Goal: Register for event/course

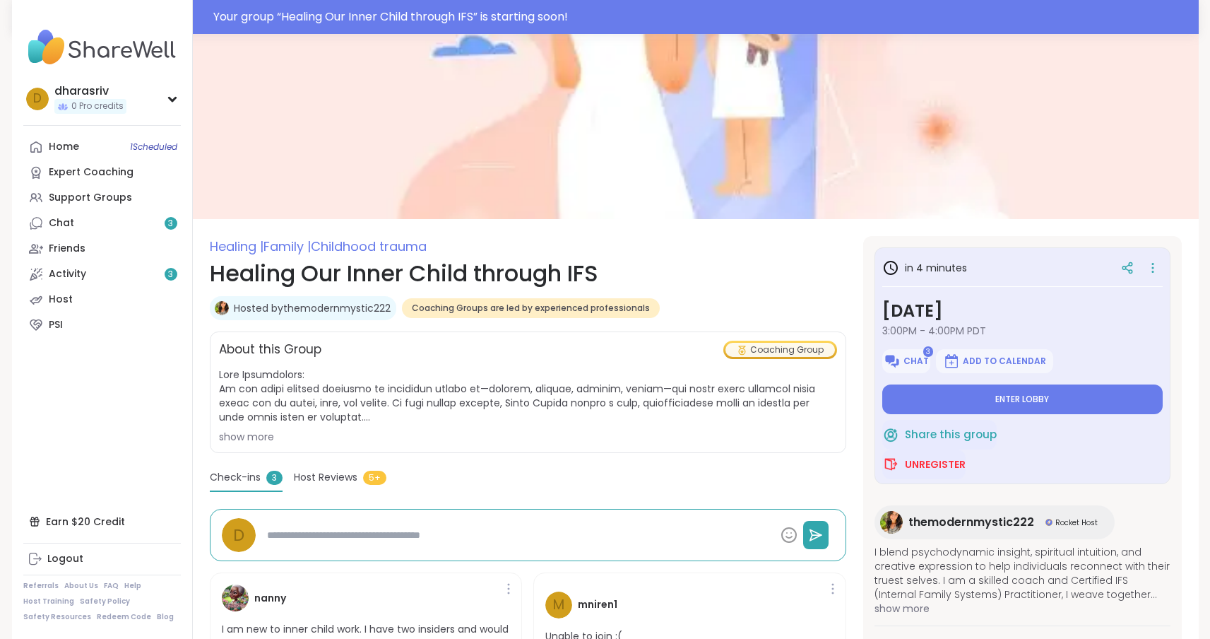
click at [1041, 369] on button "Add to Calendar" at bounding box center [994, 361] width 117 height 24
click at [1035, 401] on span "Enter lobby" at bounding box center [1022, 399] width 54 height 11
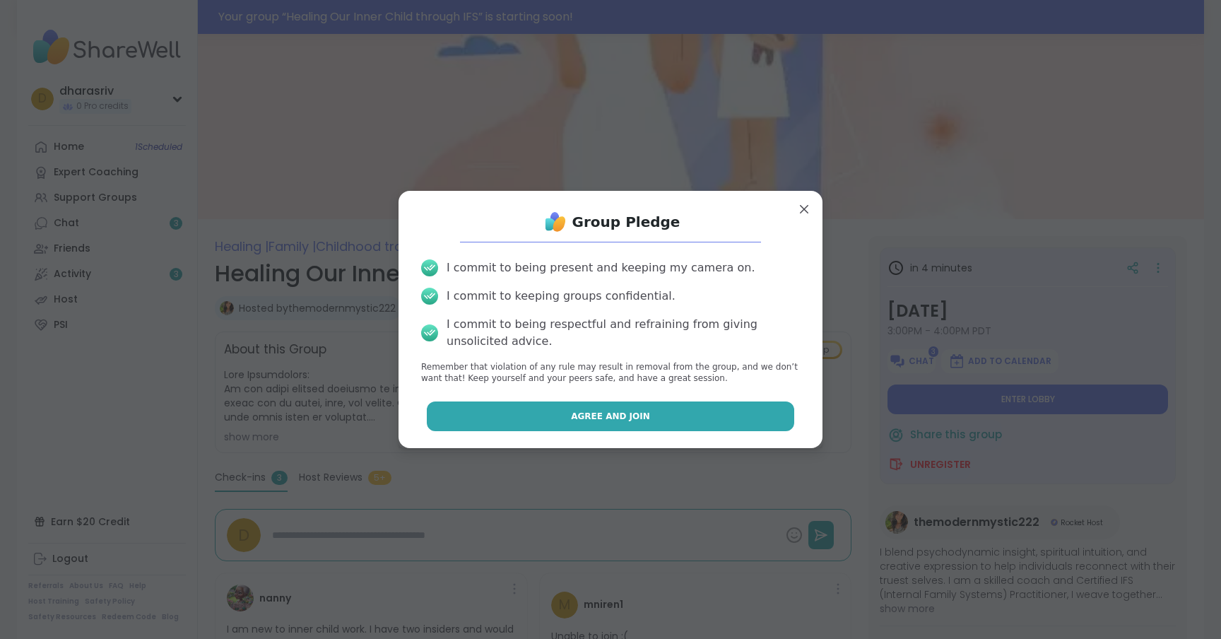
click at [699, 406] on button "Agree and Join" at bounding box center [611, 416] width 368 height 30
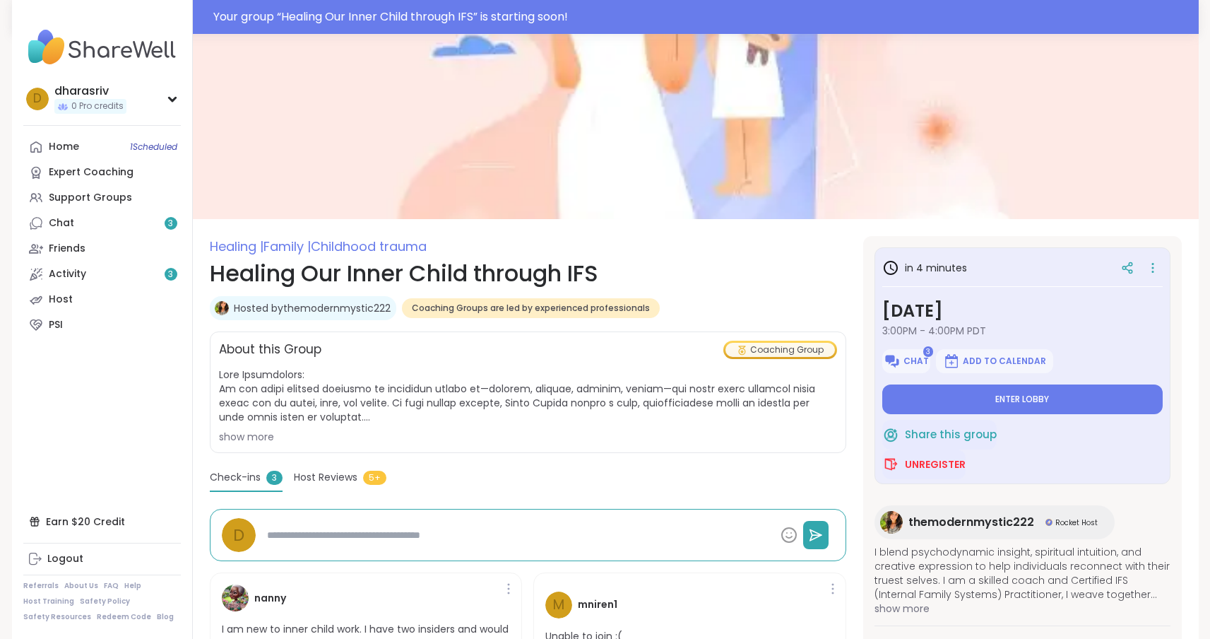
type textarea "*"
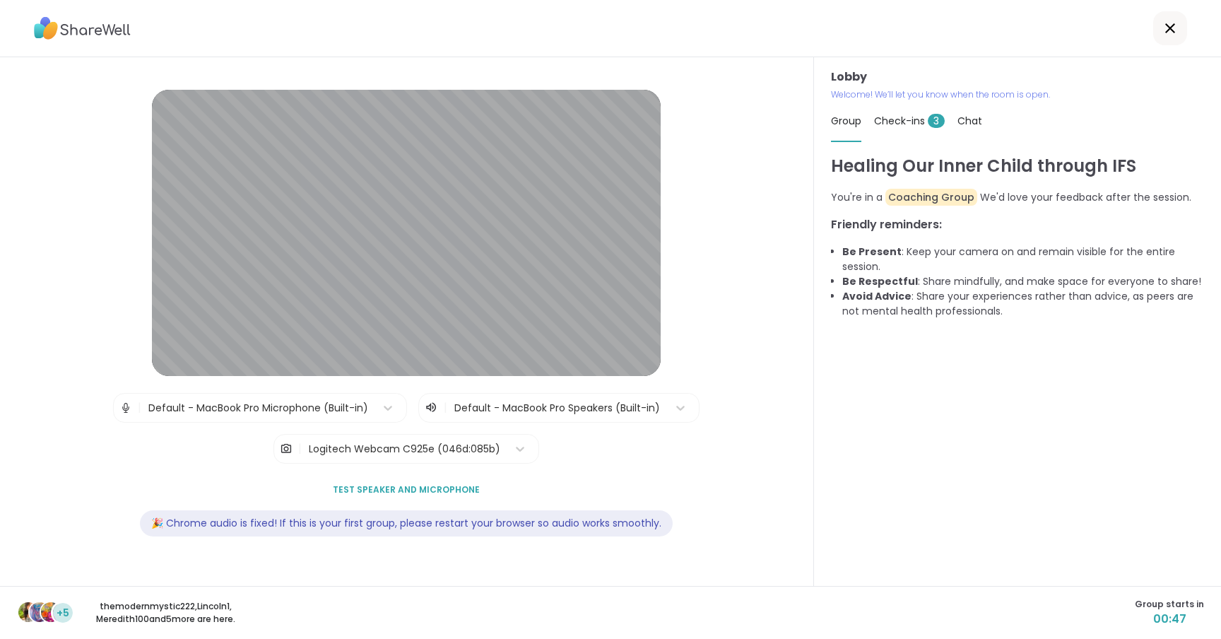
click at [687, 453] on div "| Default - MacBook Pro Microphone (Built-in) | Default - MacBook Pro Speakers …" at bounding box center [406, 428] width 586 height 71
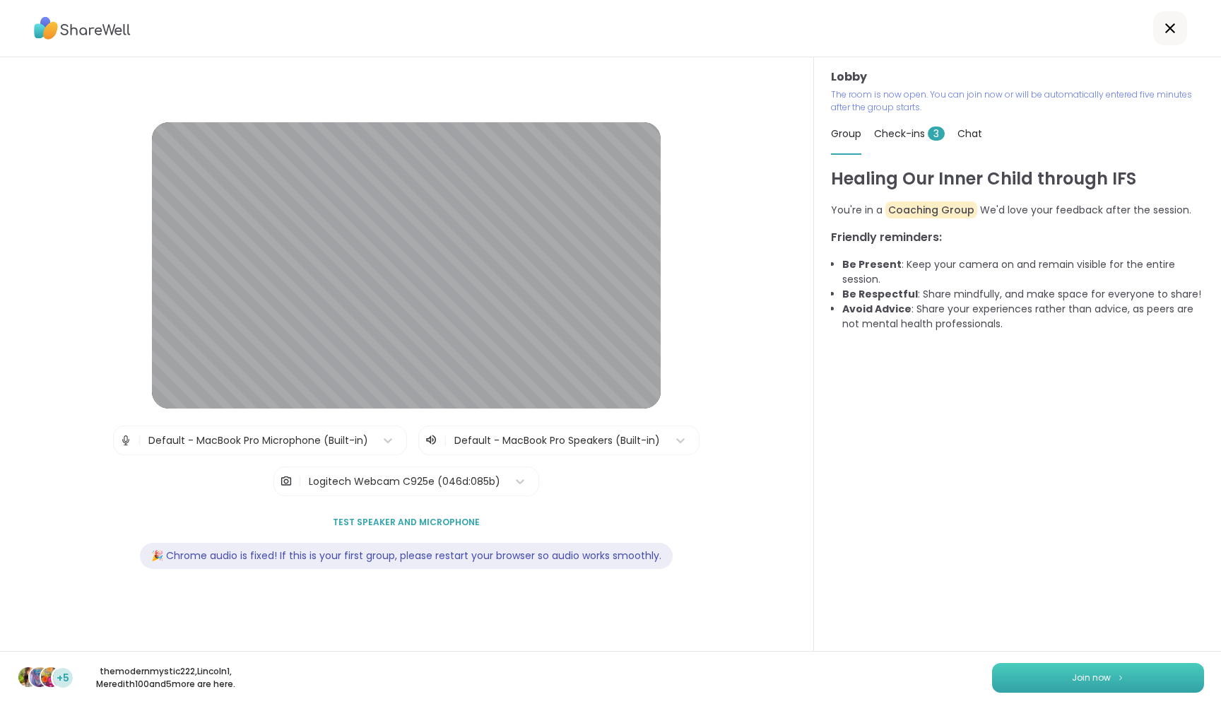
click at [1027, 638] on button "Join now" at bounding box center [1098, 678] width 212 height 30
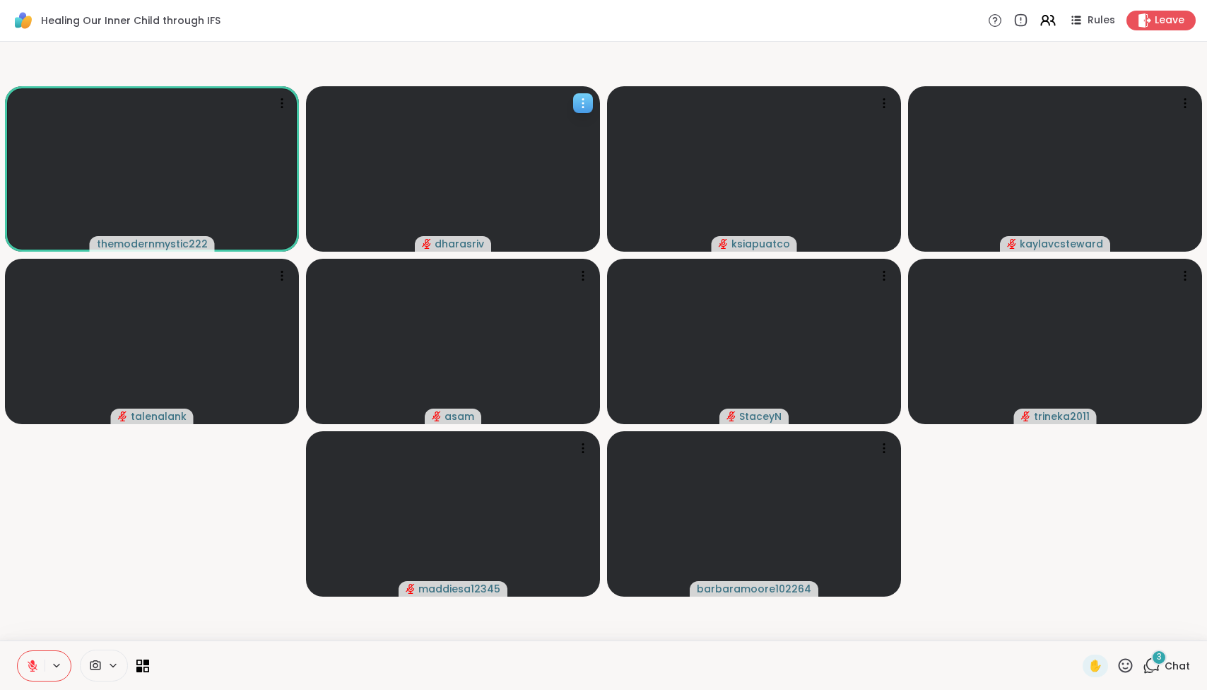
click at [579, 107] on icon at bounding box center [583, 103] width 14 height 14
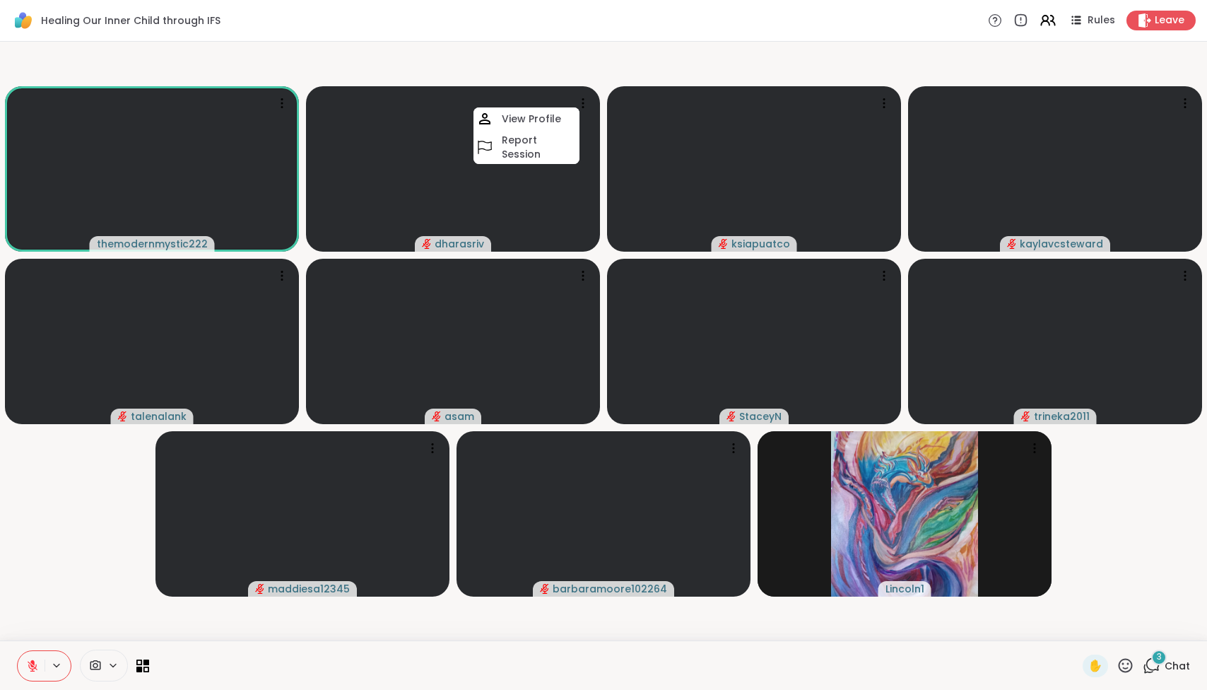
click at [288, 638] on div at bounding box center [616, 665] width 916 height 32
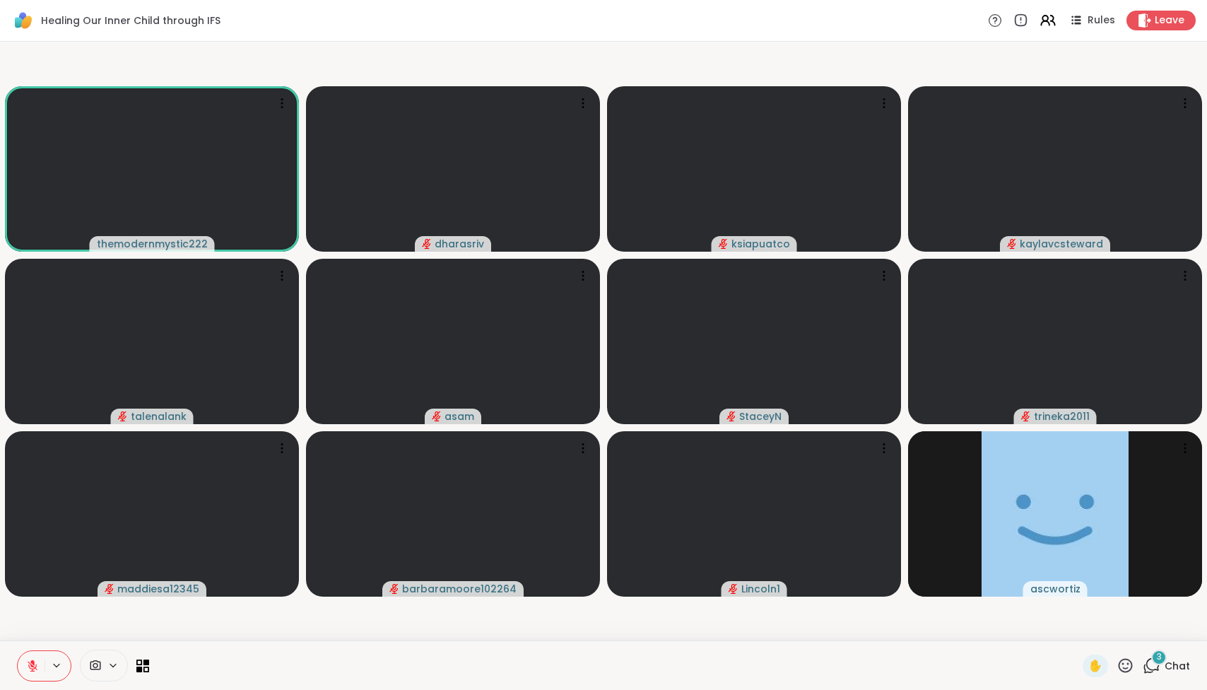
click at [119, 638] on span at bounding box center [117, 665] width 20 height 12
click at [131, 617] on icon at bounding box center [133, 614] width 13 height 13
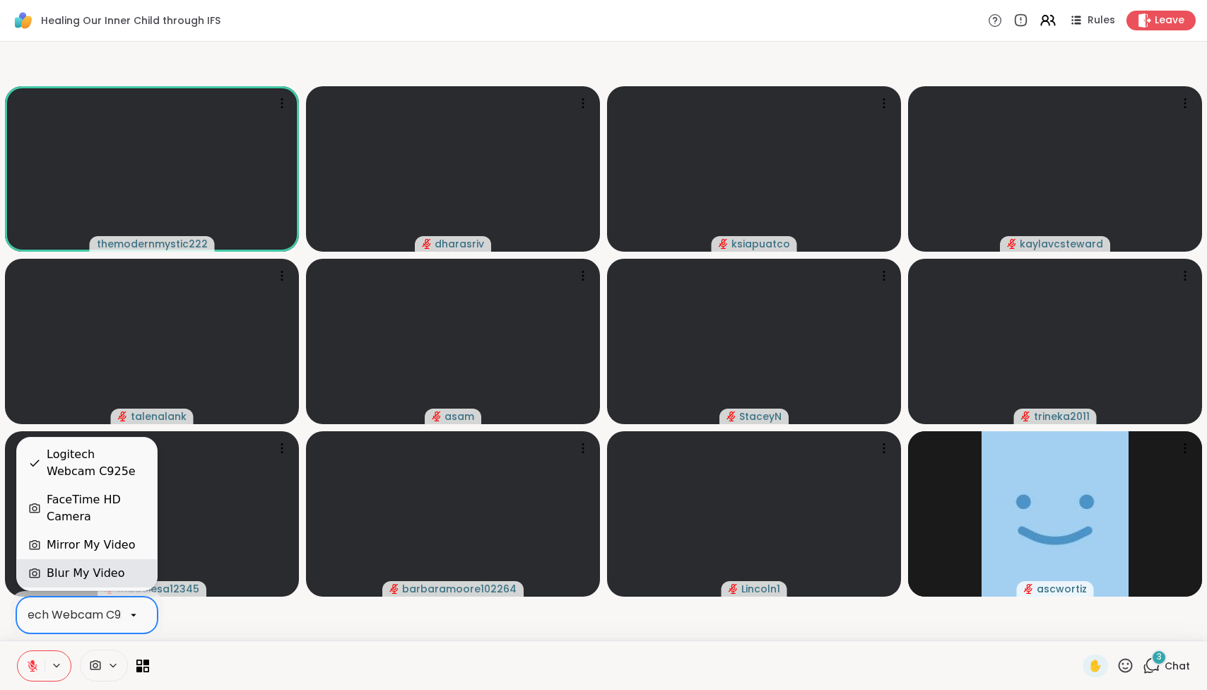
click at [105, 567] on div "Blur My Video" at bounding box center [86, 572] width 78 height 17
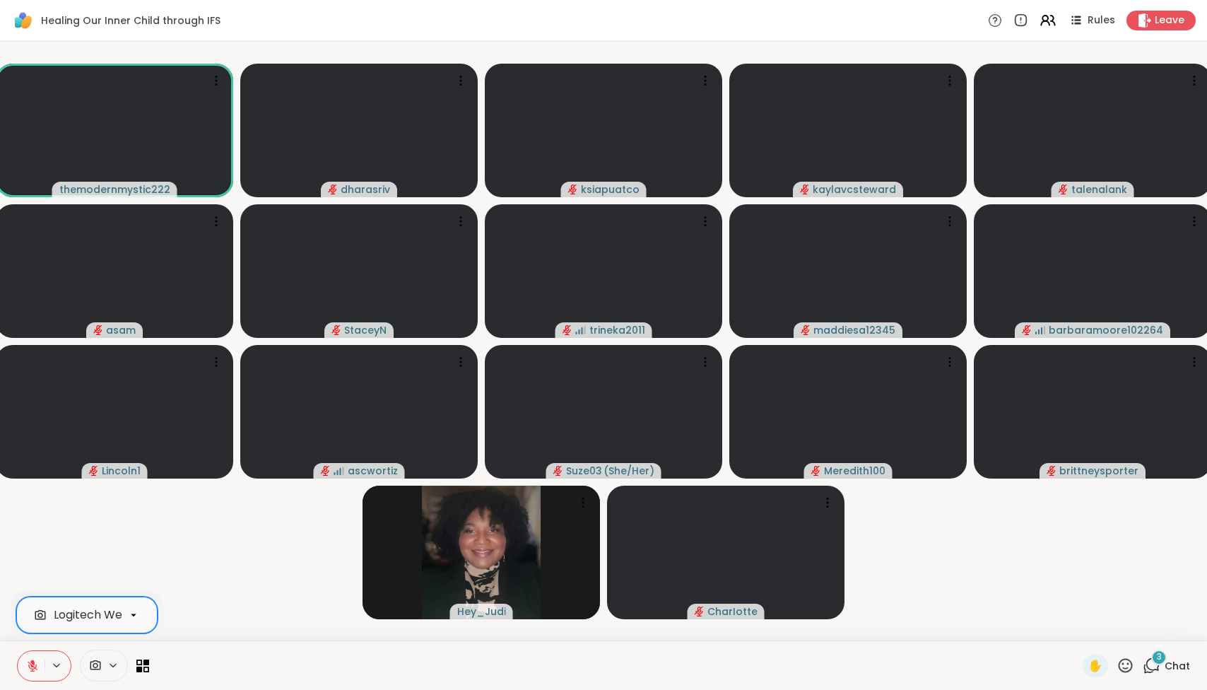
click at [93, 638] on icon at bounding box center [95, 664] width 13 height 13
click at [117, 638] on icon at bounding box center [112, 665] width 11 height 12
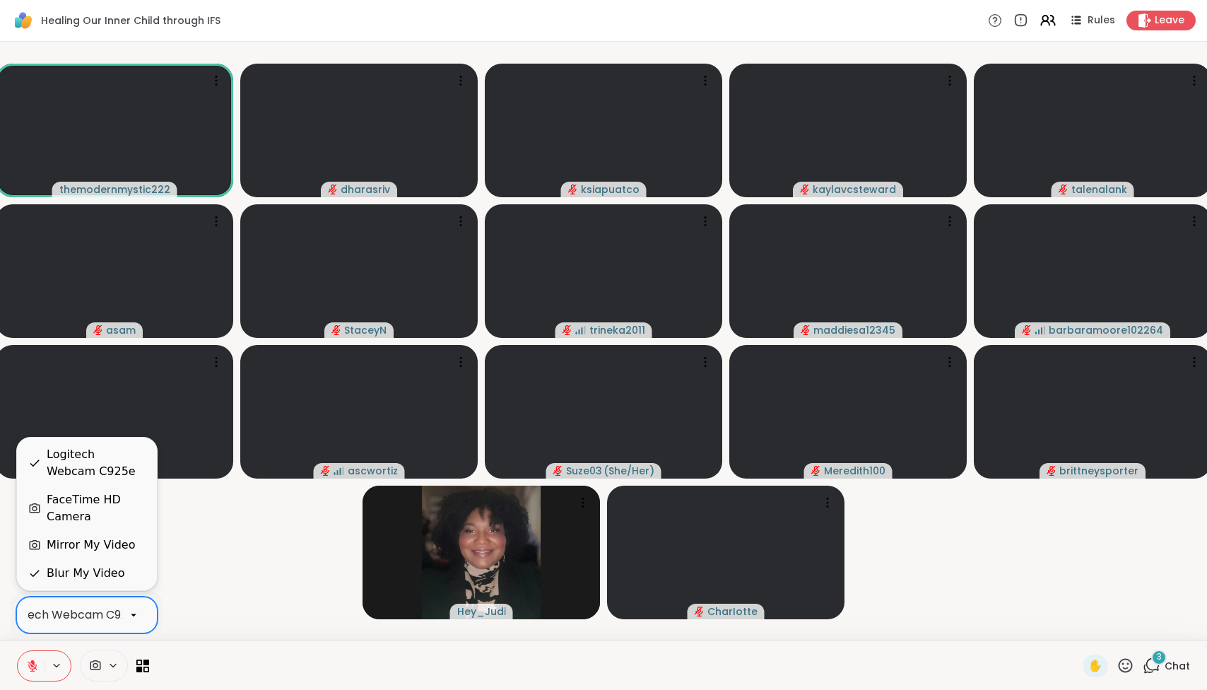
click at [100, 608] on div "Logitech Webcam C925e" at bounding box center [71, 614] width 140 height 17
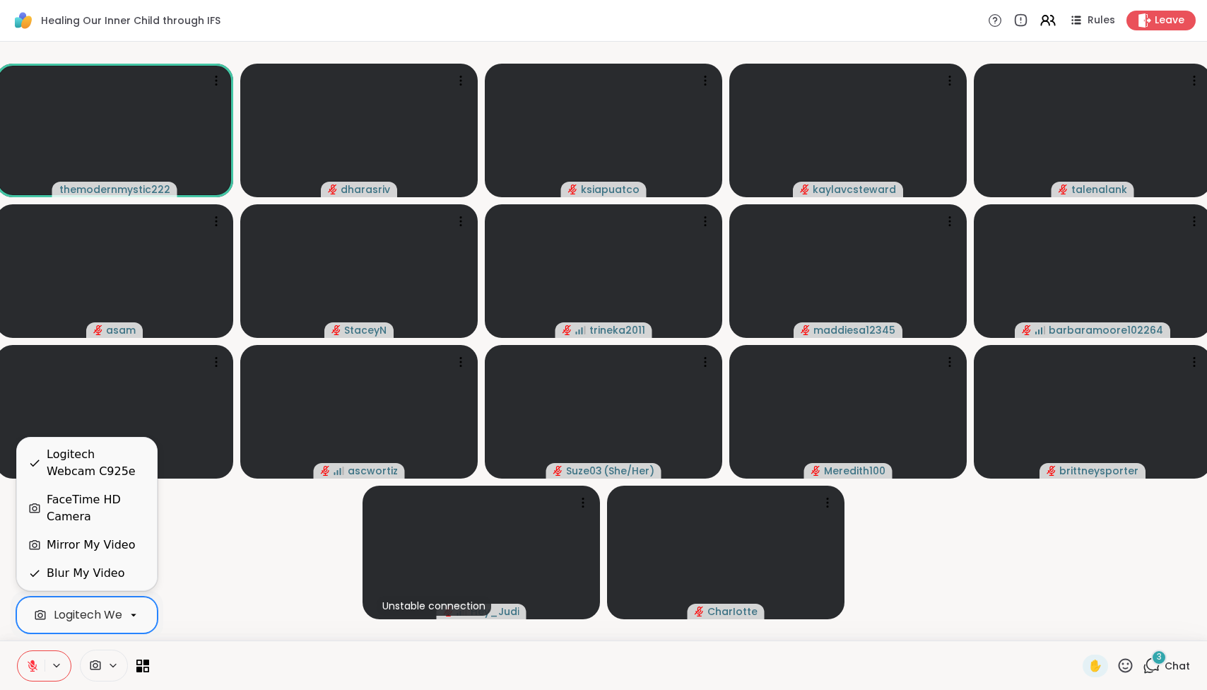
click at [231, 635] on div "themodernmystic222 dharasriv ksiapuatco kaylavcsteward talenalank asam StaceyN …" at bounding box center [603, 341] width 1207 height 598
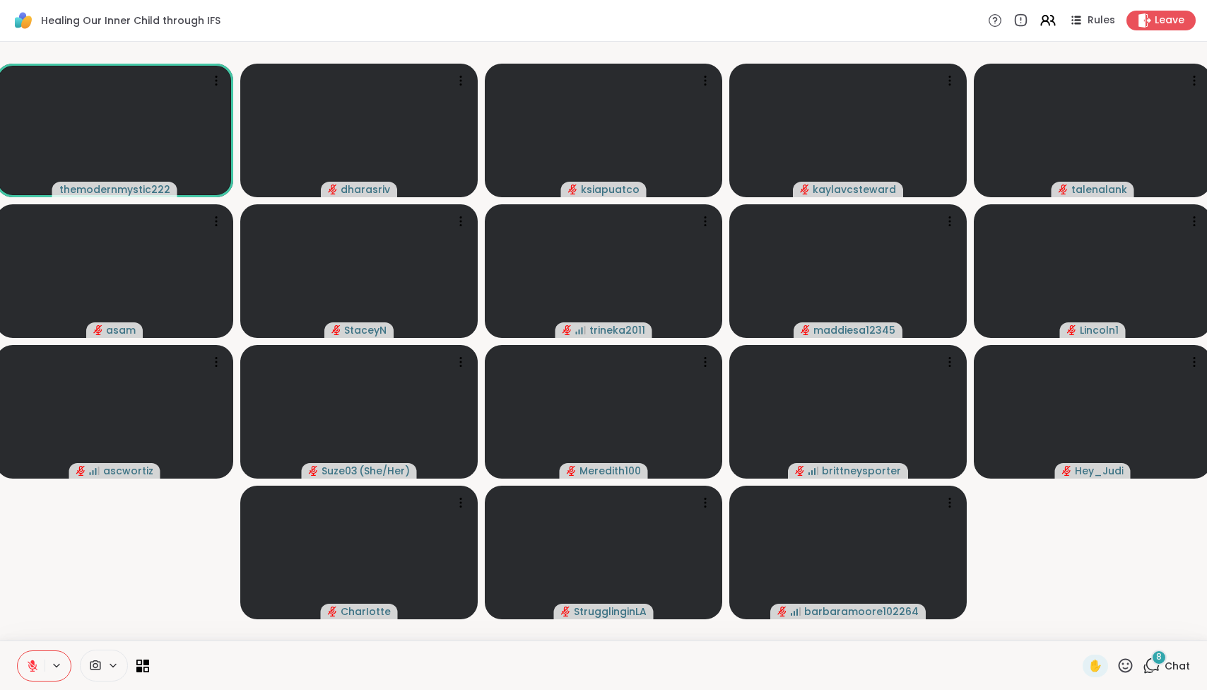
click at [1153, 638] on div "8" at bounding box center [1159, 657] width 16 height 16
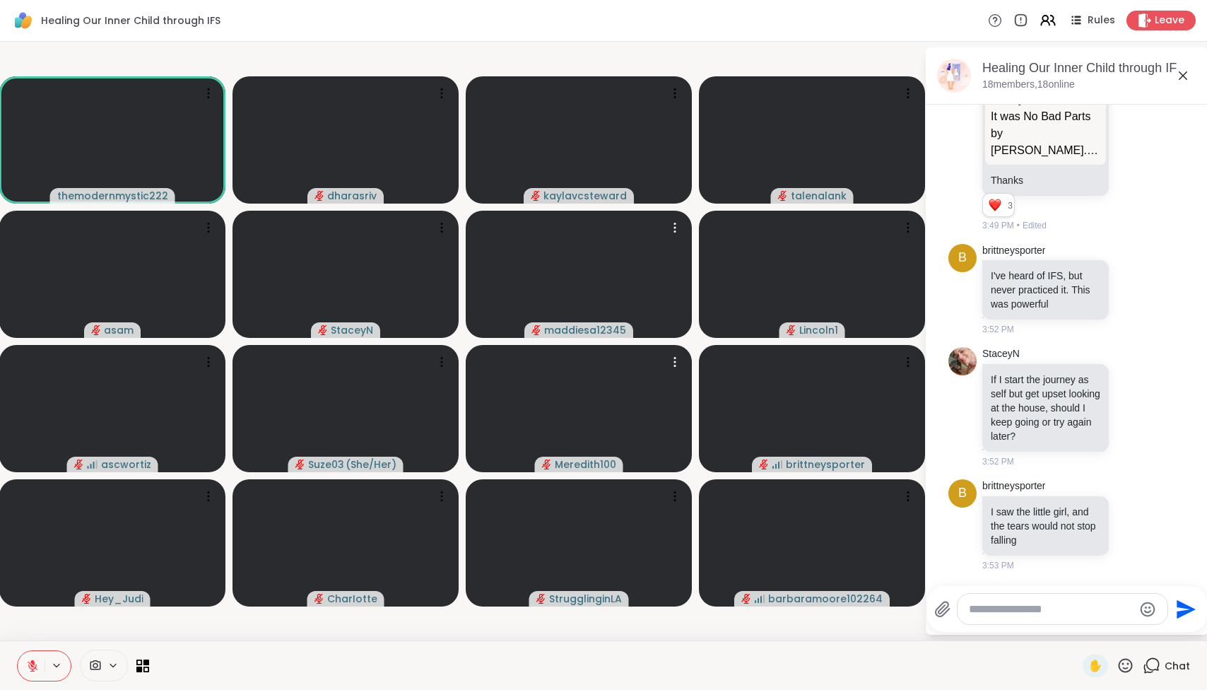
scroll to position [1679, 0]
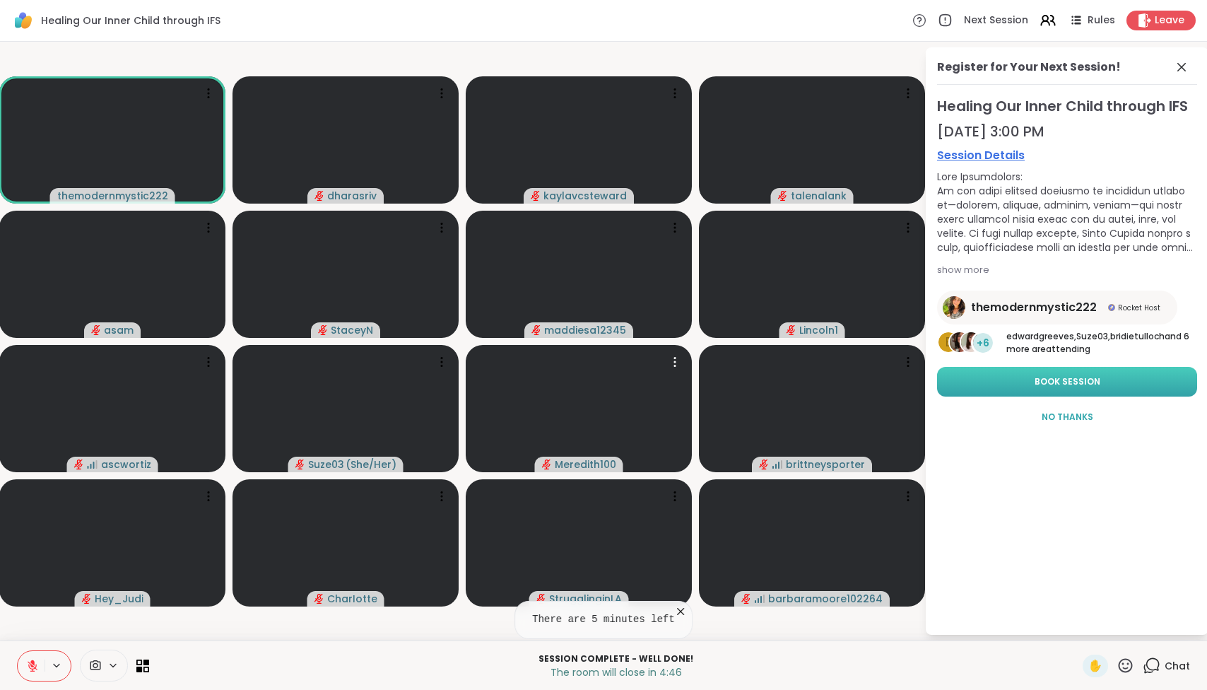
click at [1058, 391] on button "Book Session" at bounding box center [1067, 382] width 260 height 30
click at [1152, 638] on div "Chat" at bounding box center [1165, 665] width 47 height 23
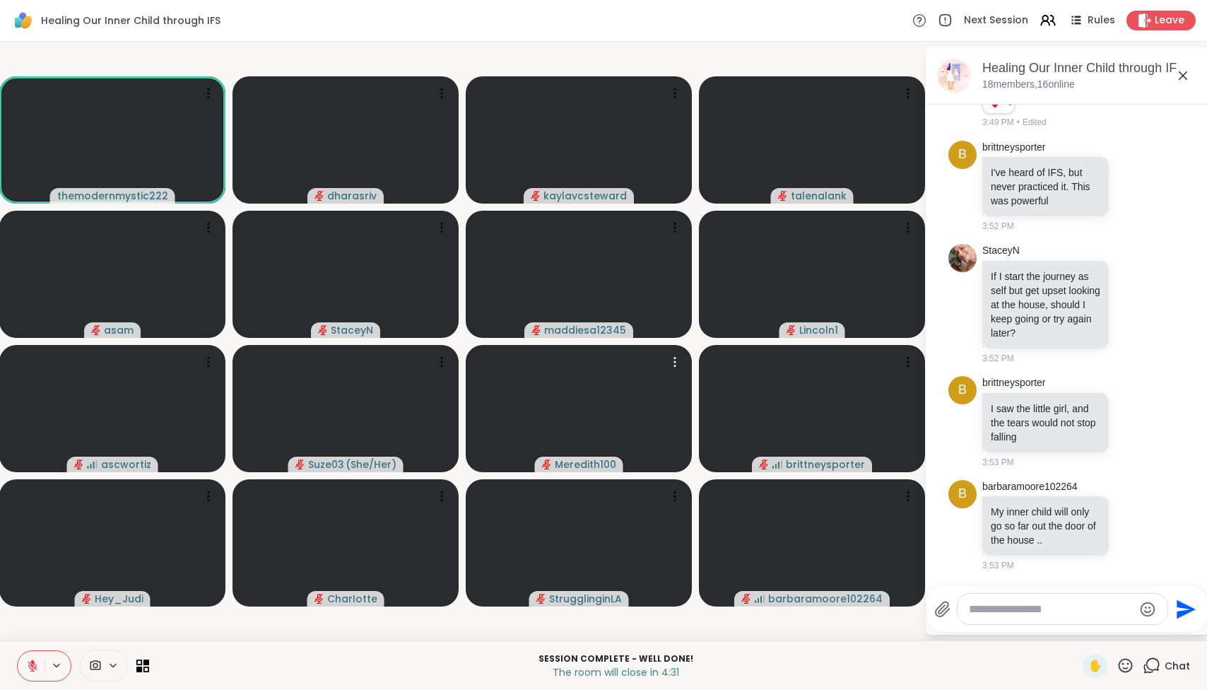
scroll to position [1811, 0]
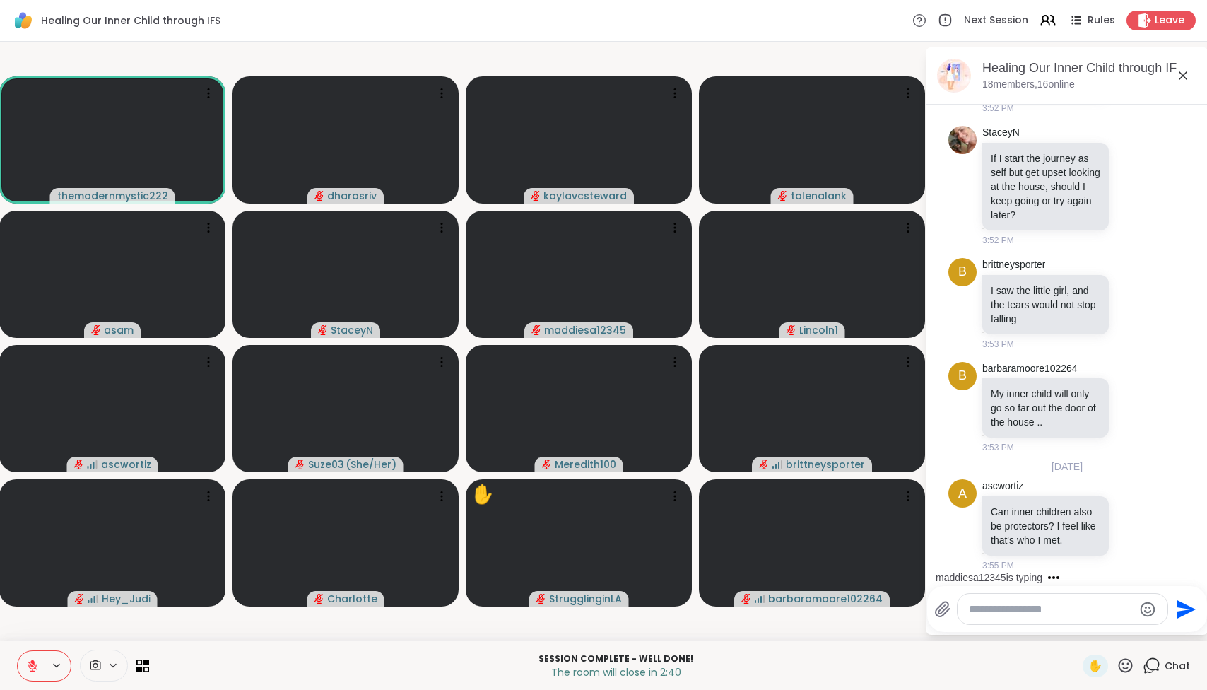
click at [1037, 602] on textarea "Type your message" at bounding box center [1051, 609] width 165 height 14
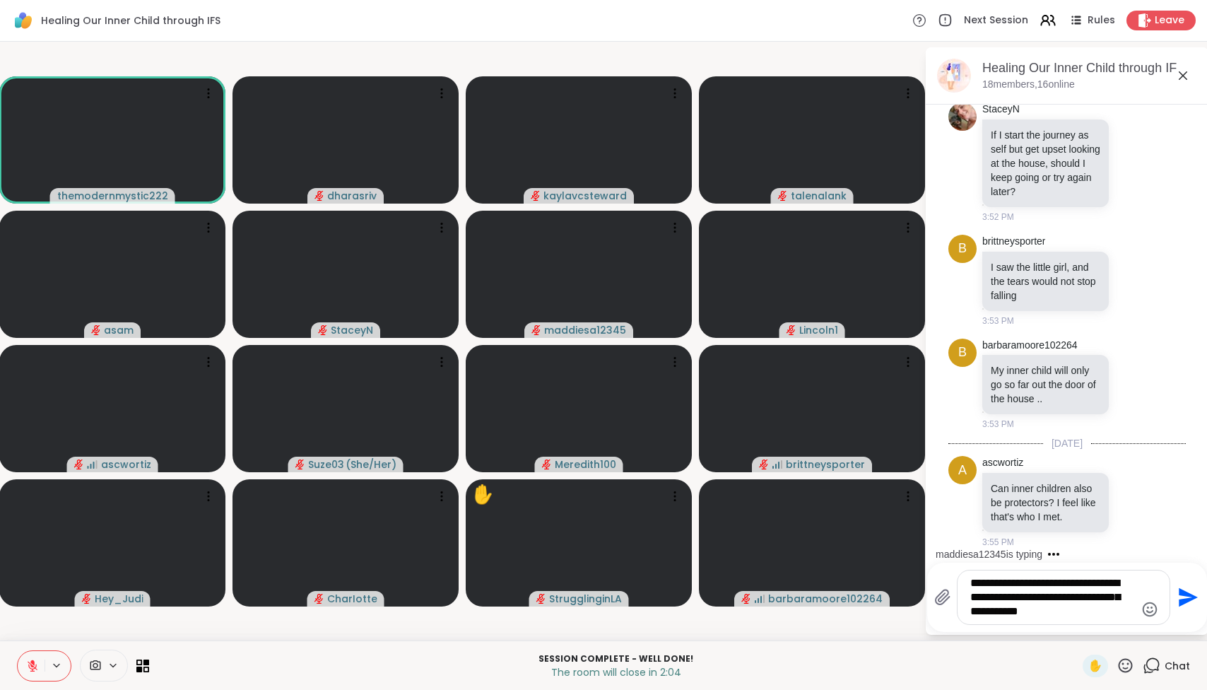
click at [994, 577] on textarea "**********" at bounding box center [1052, 597] width 165 height 42
click at [1094, 613] on textarea "**********" at bounding box center [1052, 597] width 165 height 42
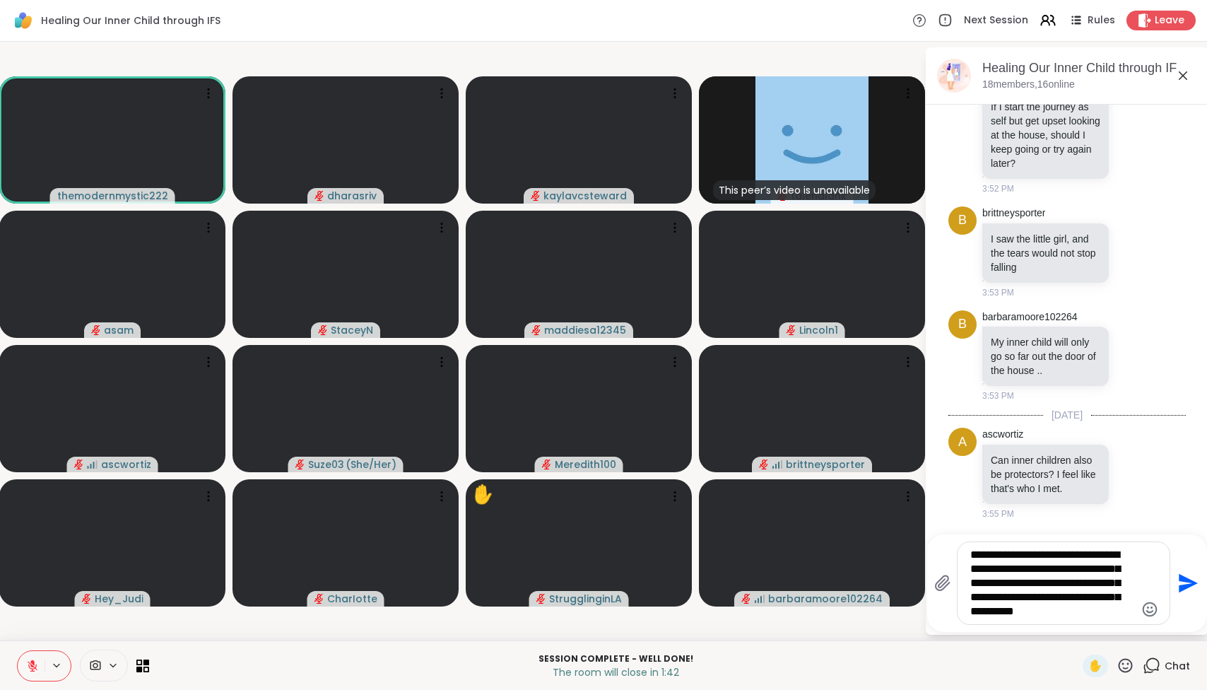
type textarea "**********"
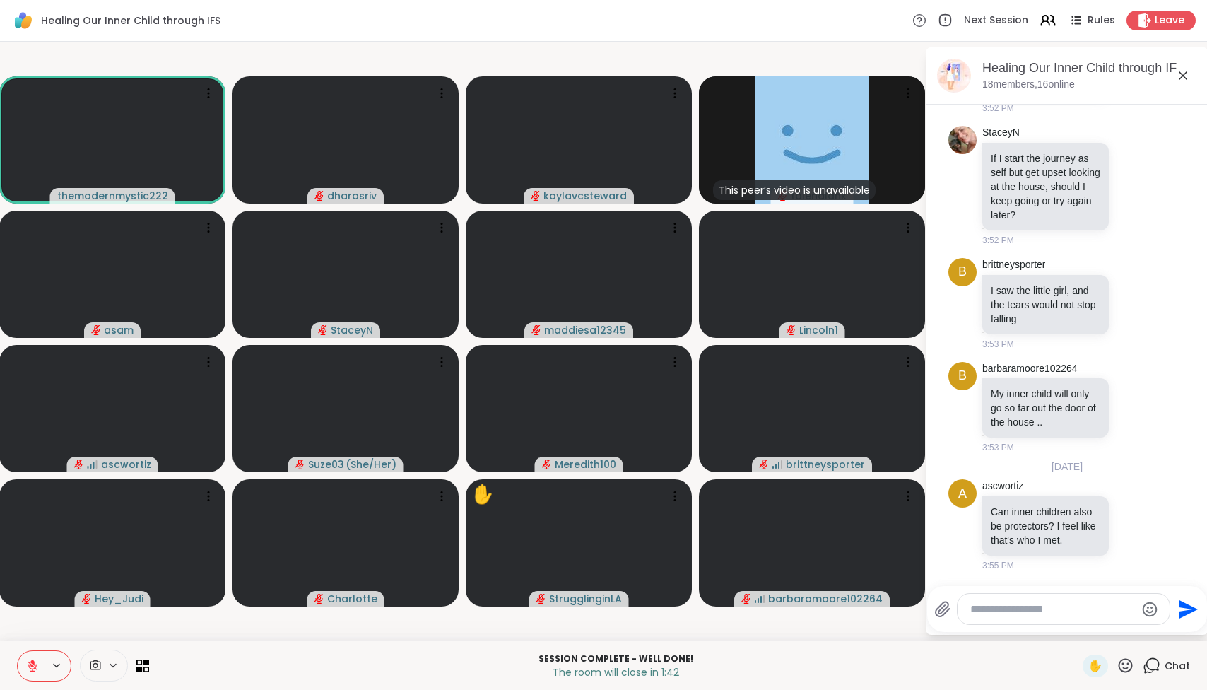
scroll to position [1984, 0]
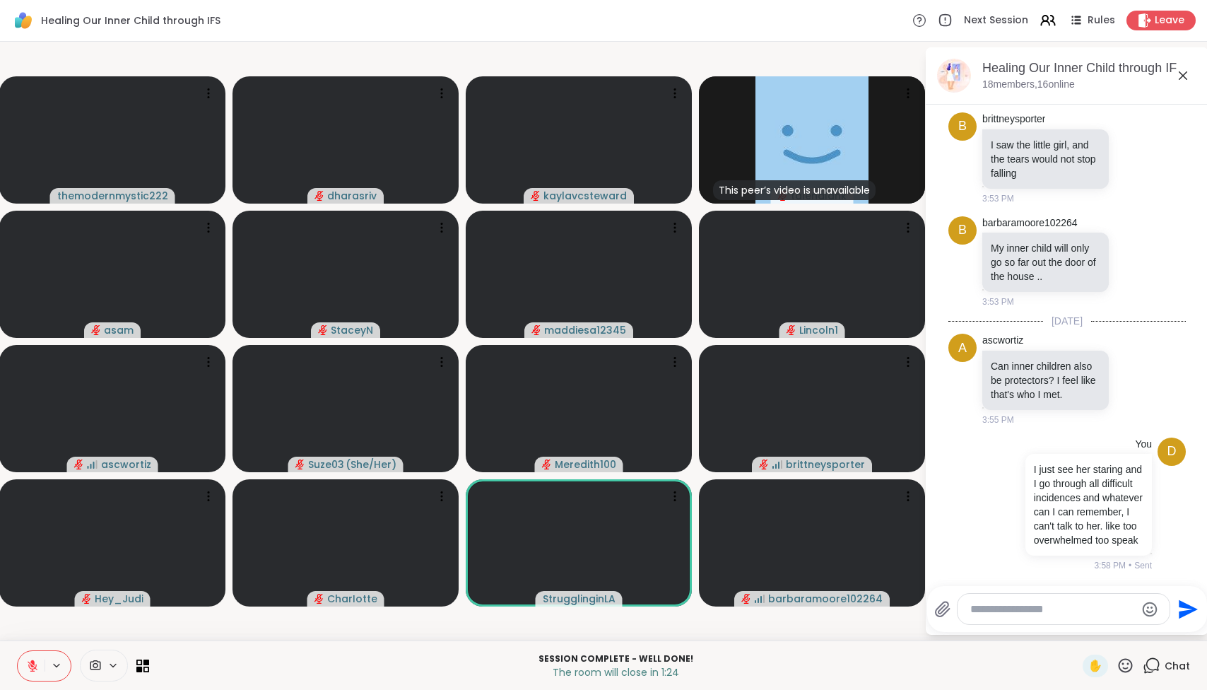
click at [668, 638] on p "The room will close in 1:24" at bounding box center [616, 672] width 916 height 14
click at [668, 638] on p "The room will close in 1:23" at bounding box center [616, 672] width 916 height 14
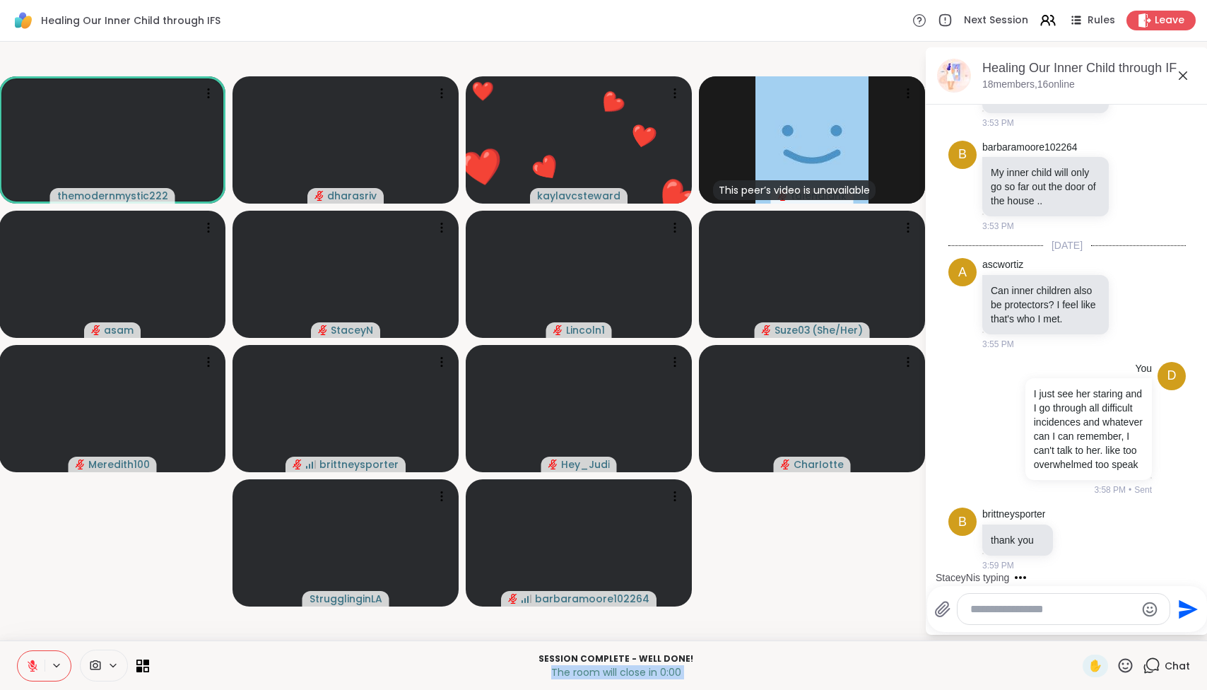
scroll to position [2136, 0]
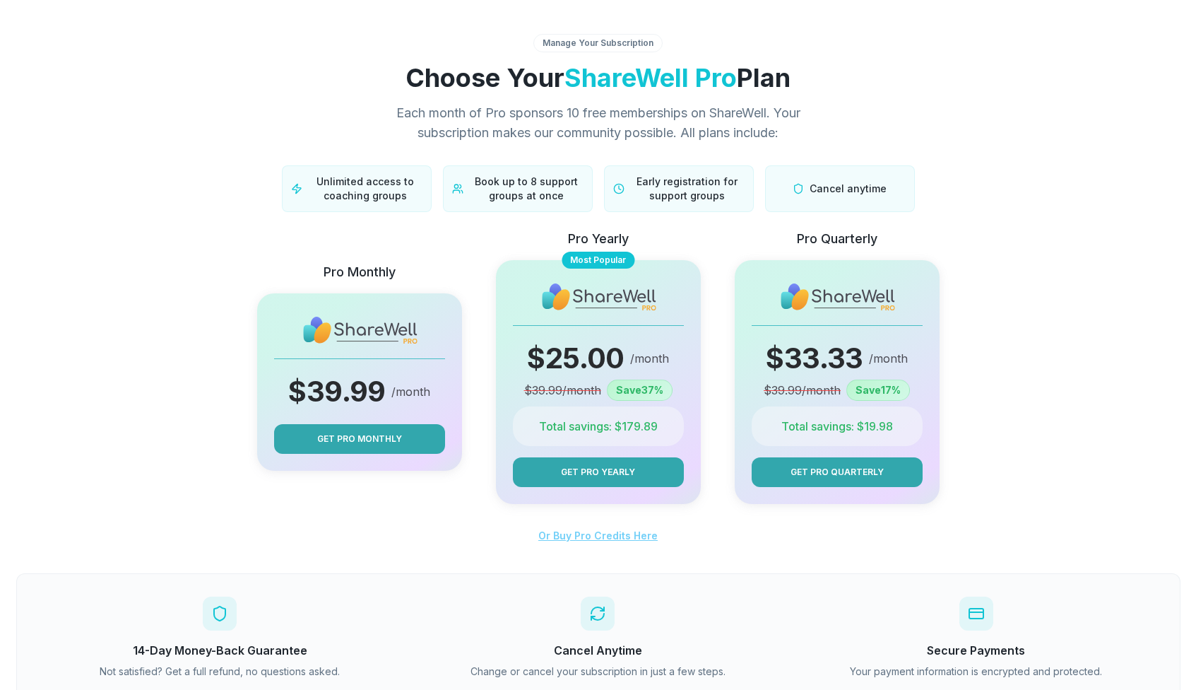
click at [620, 536] on span "Or Buy Pro Credits Here" at bounding box center [597, 535] width 119 height 12
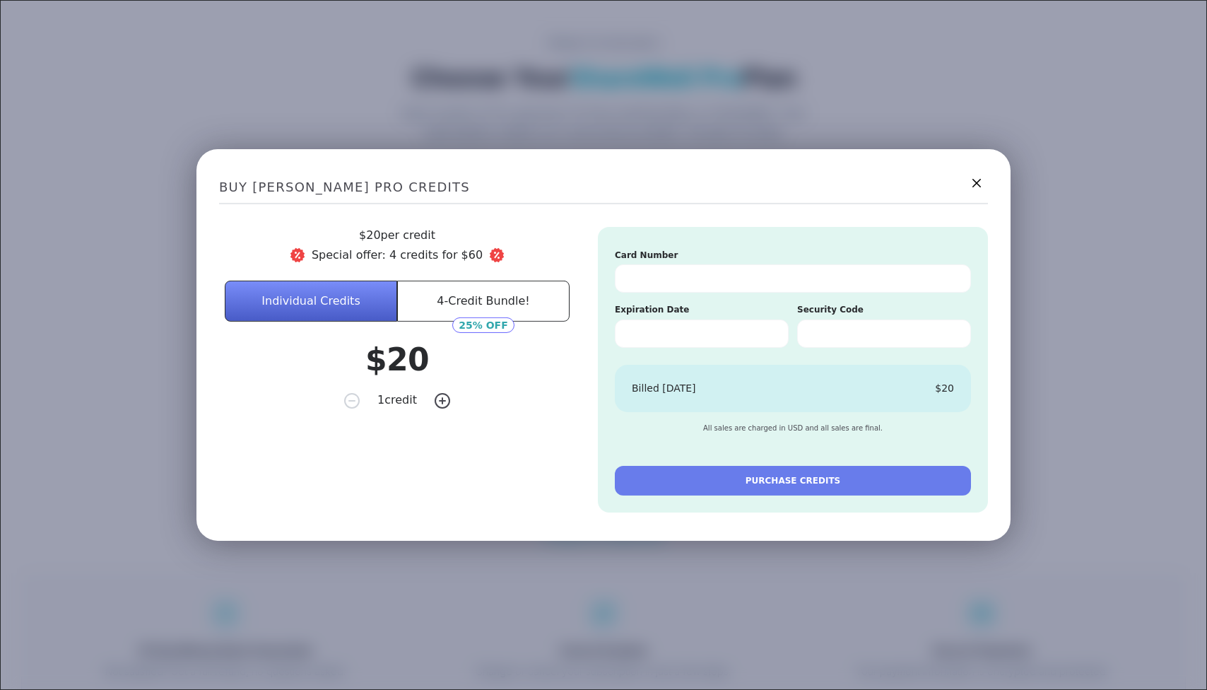
click at [516, 304] on button "4-Credit Bundle!" at bounding box center [483, 300] width 172 height 41
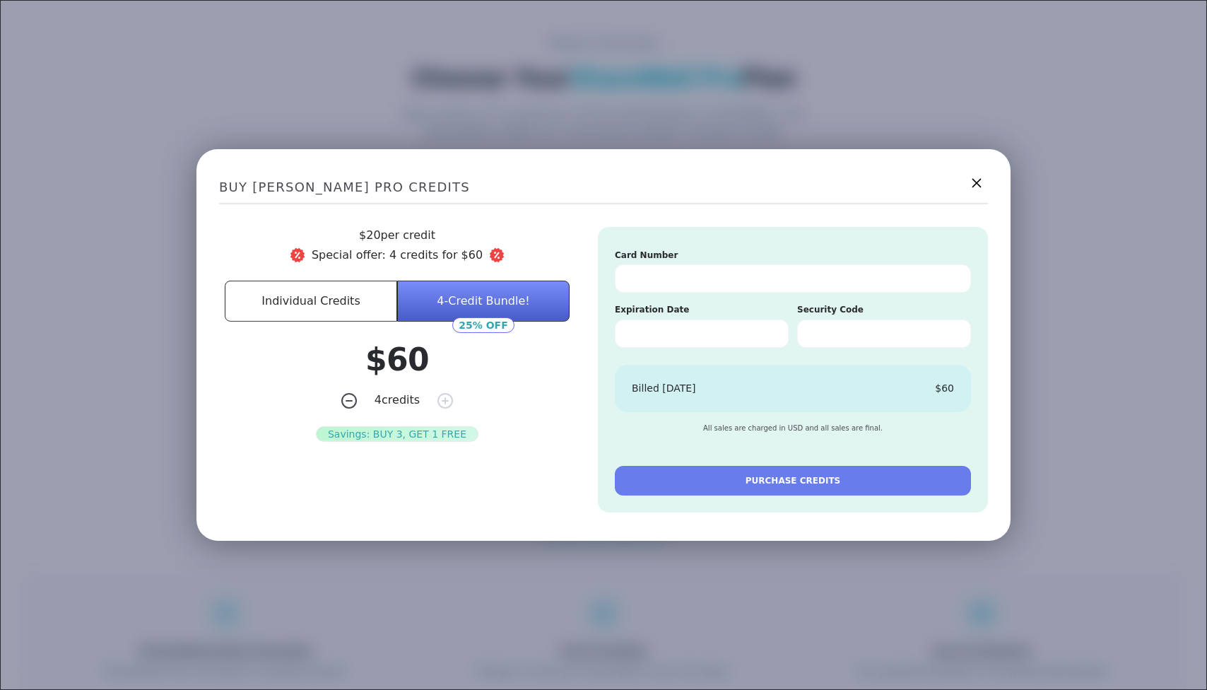
click at [973, 182] on icon at bounding box center [976, 183] width 18 height 18
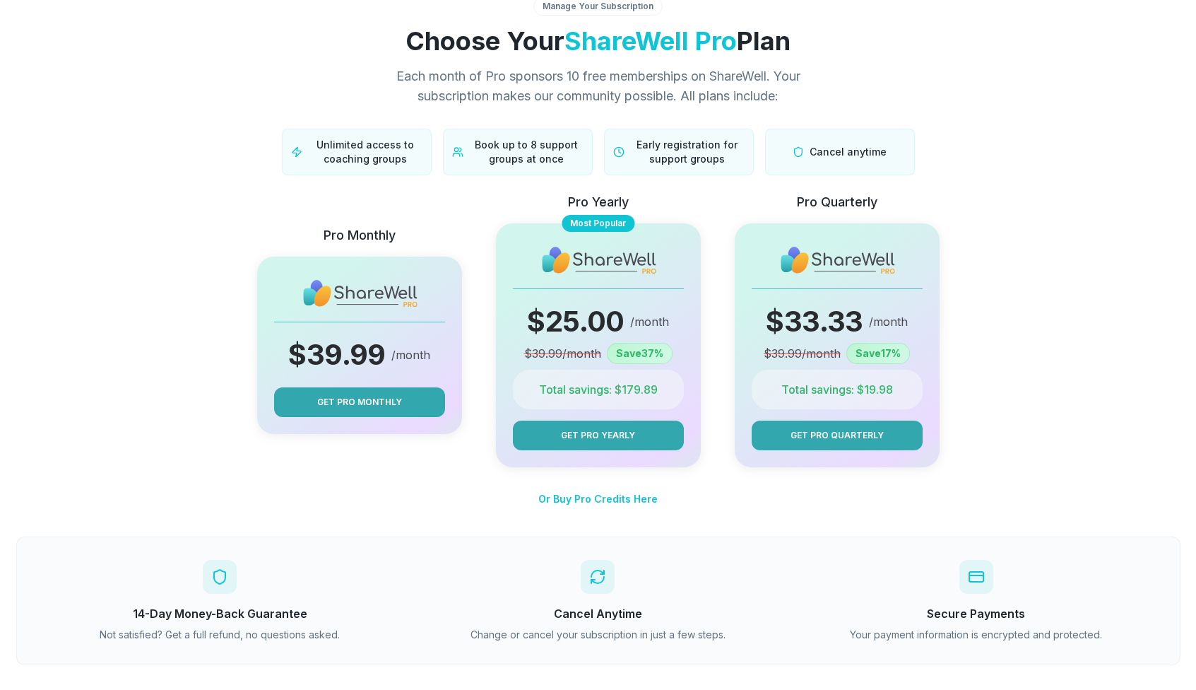
scroll to position [94, 0]
